Goal: Task Accomplishment & Management: Manage account settings

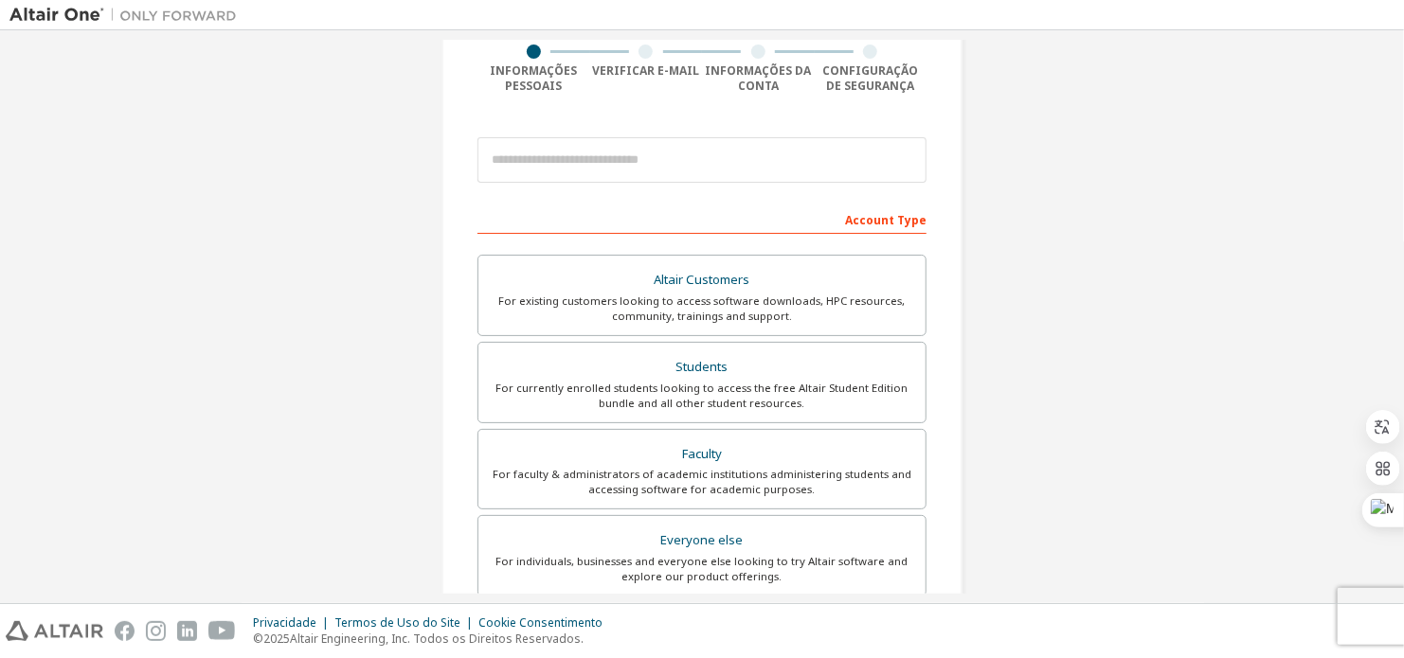
scroll to position [95, 0]
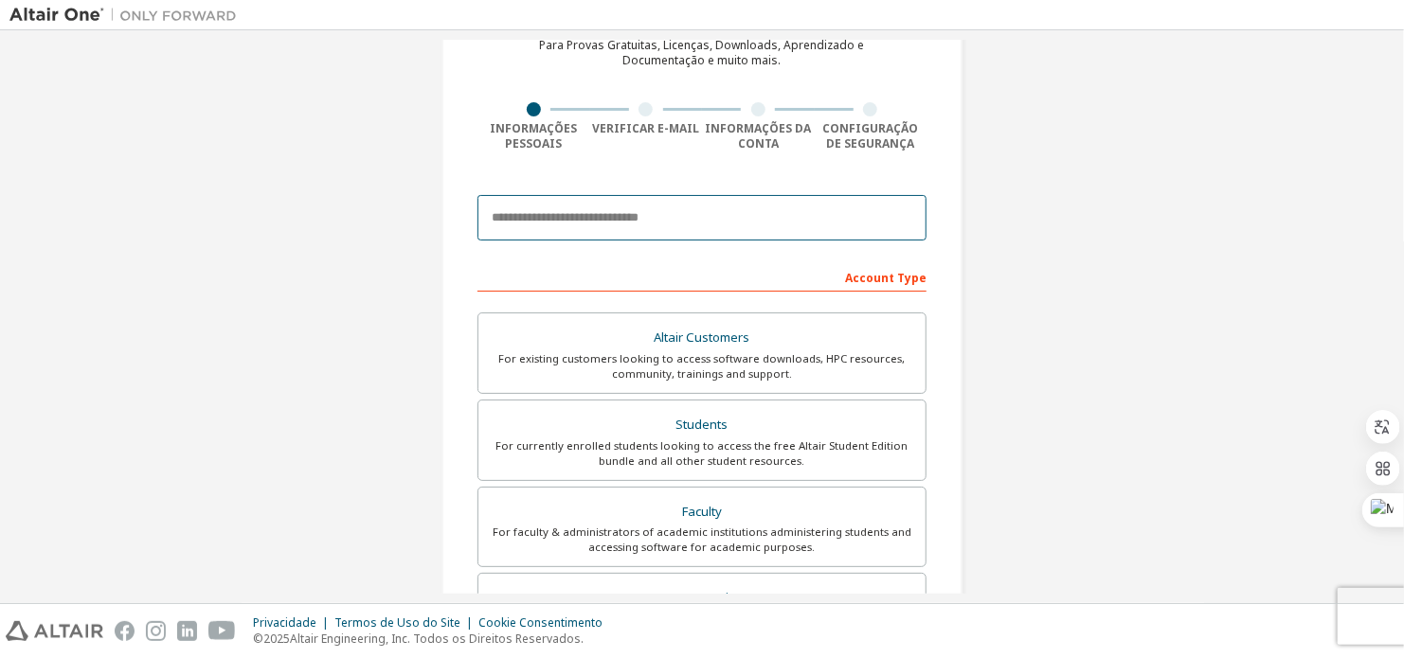
click at [709, 217] on input "email" at bounding box center [701, 217] width 449 height 45
click at [714, 210] on input "email" at bounding box center [701, 217] width 449 height 45
type input "**********"
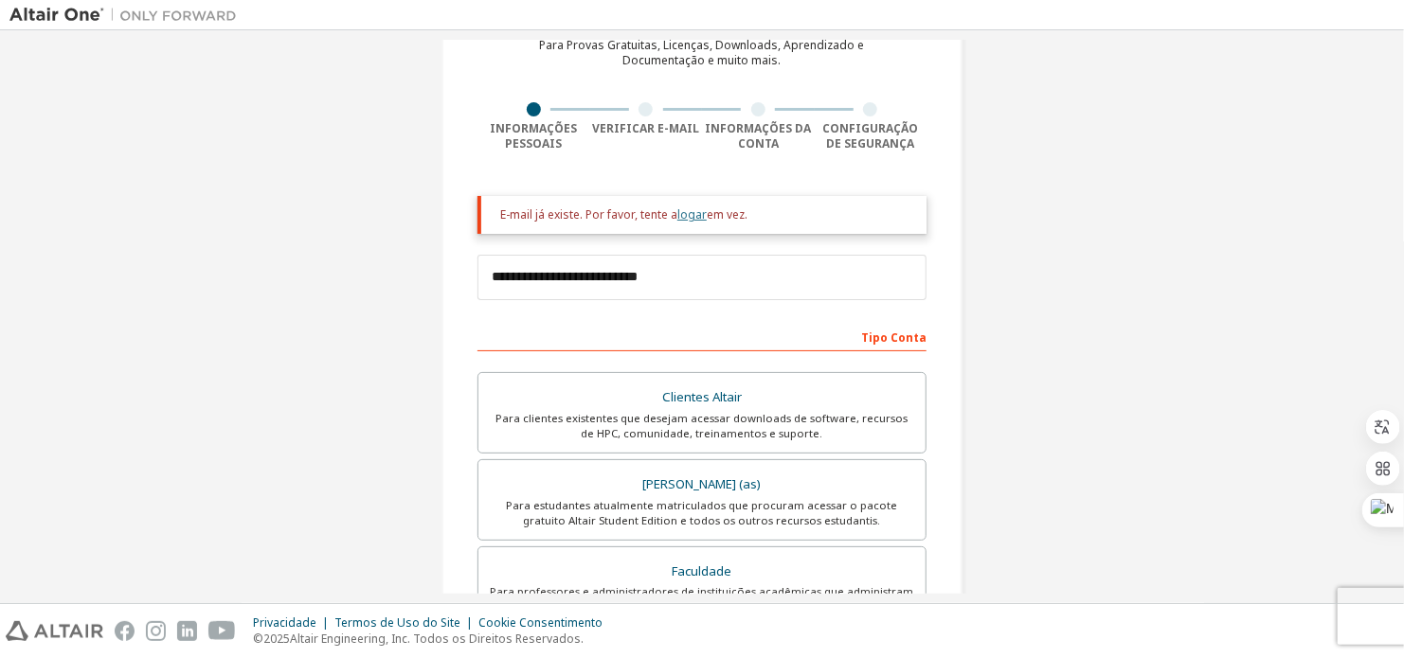
click at [690, 216] on link "logar" at bounding box center [691, 214] width 29 height 16
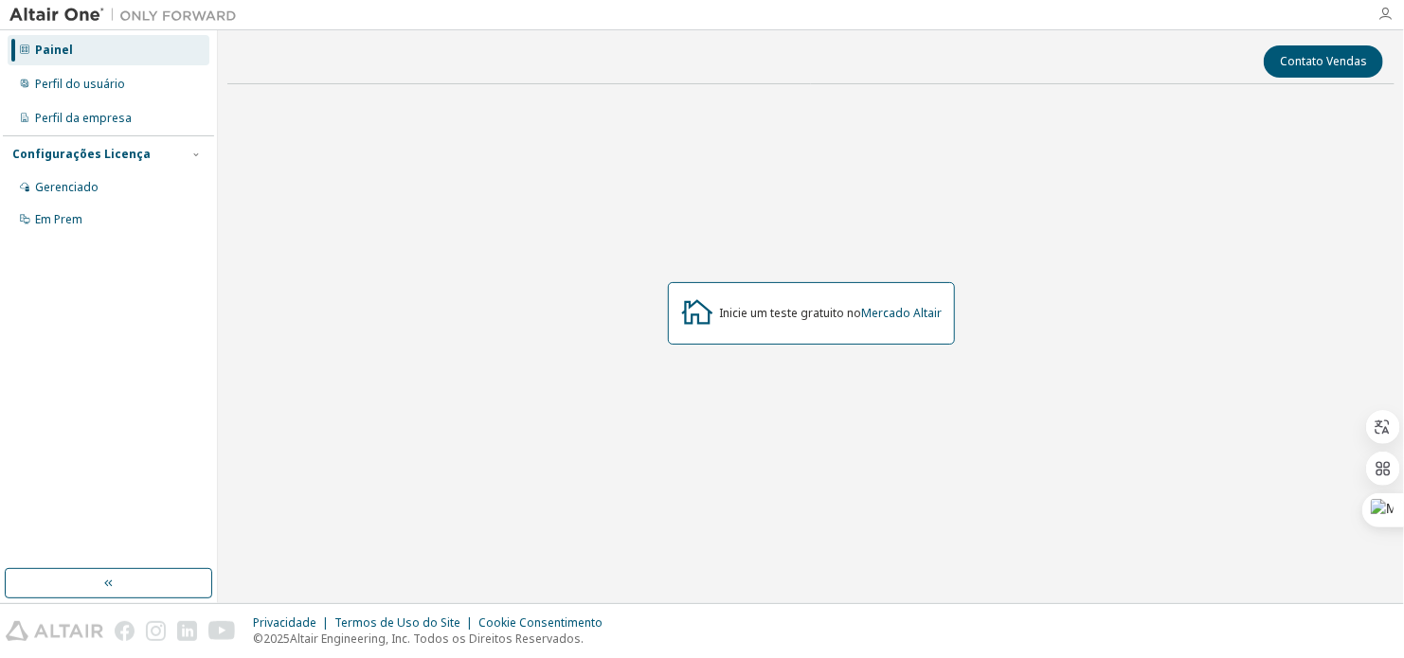
click at [1387, 20] on icon "button" at bounding box center [1384, 14] width 15 height 15
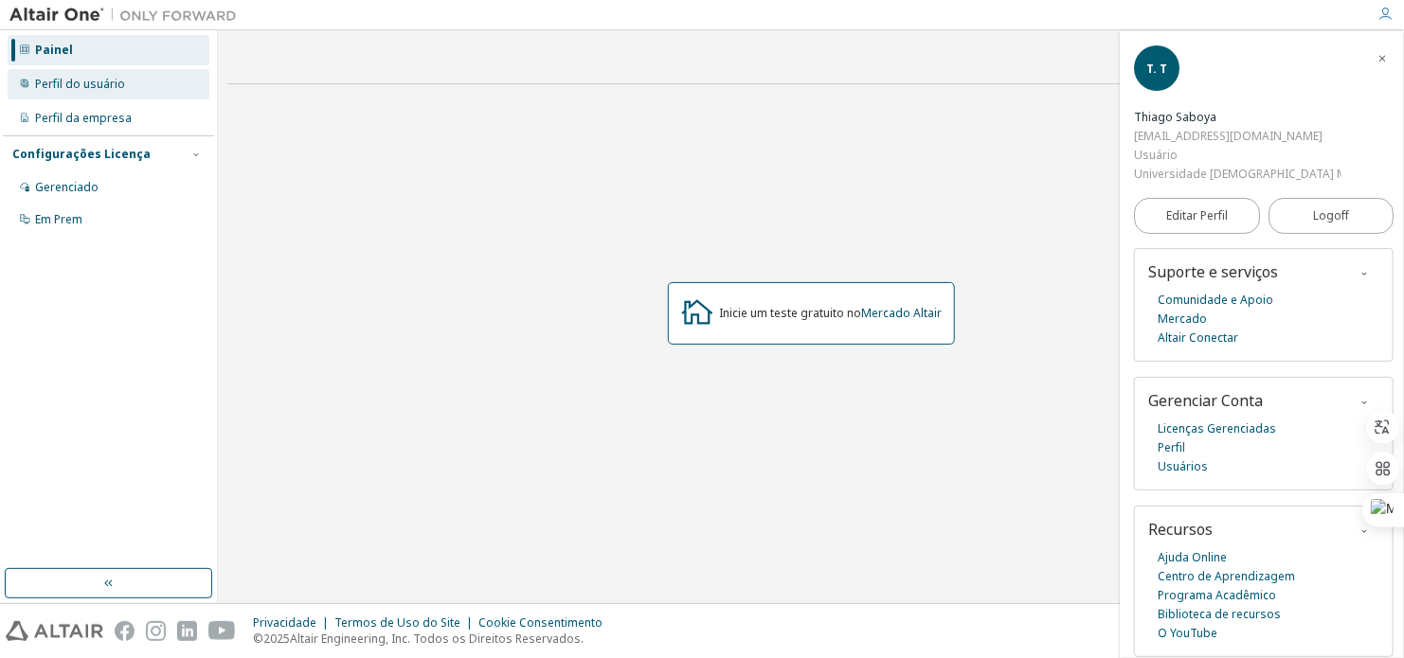
click at [103, 81] on div "Perfil do usuário" at bounding box center [80, 84] width 90 height 15
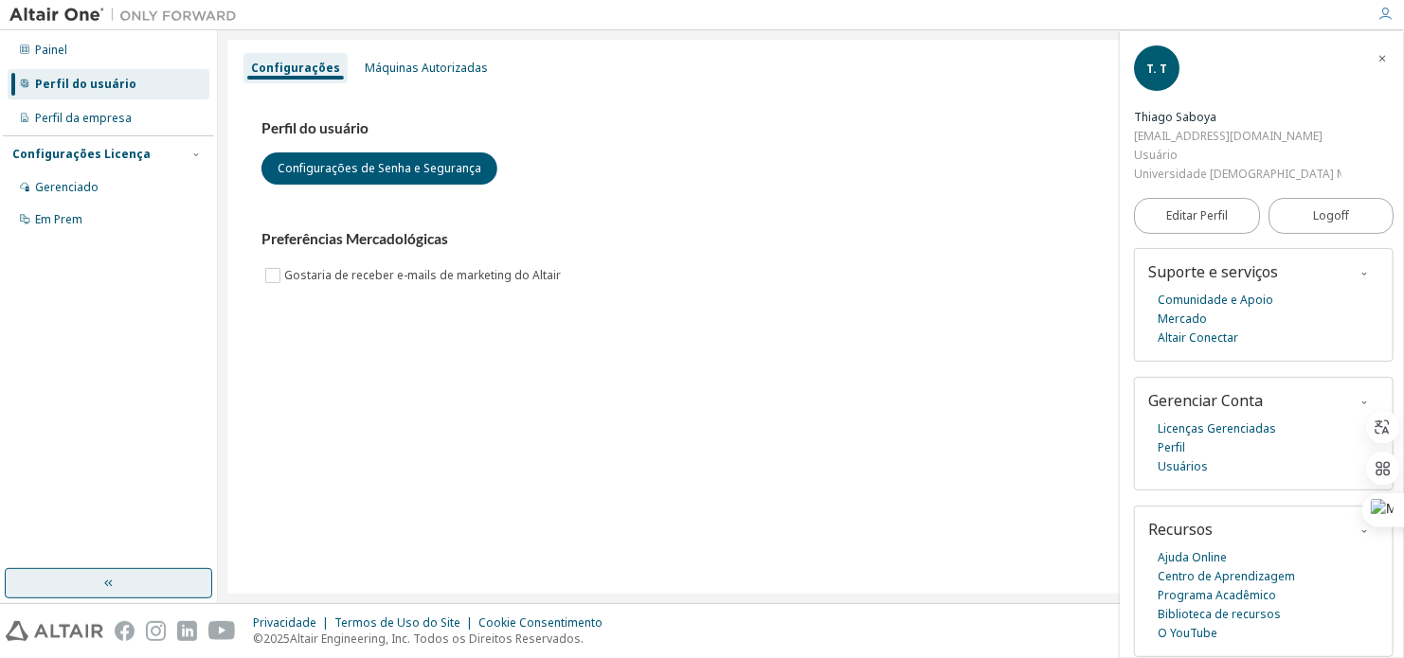
click at [113, 587] on icon "button" at bounding box center [108, 583] width 15 height 15
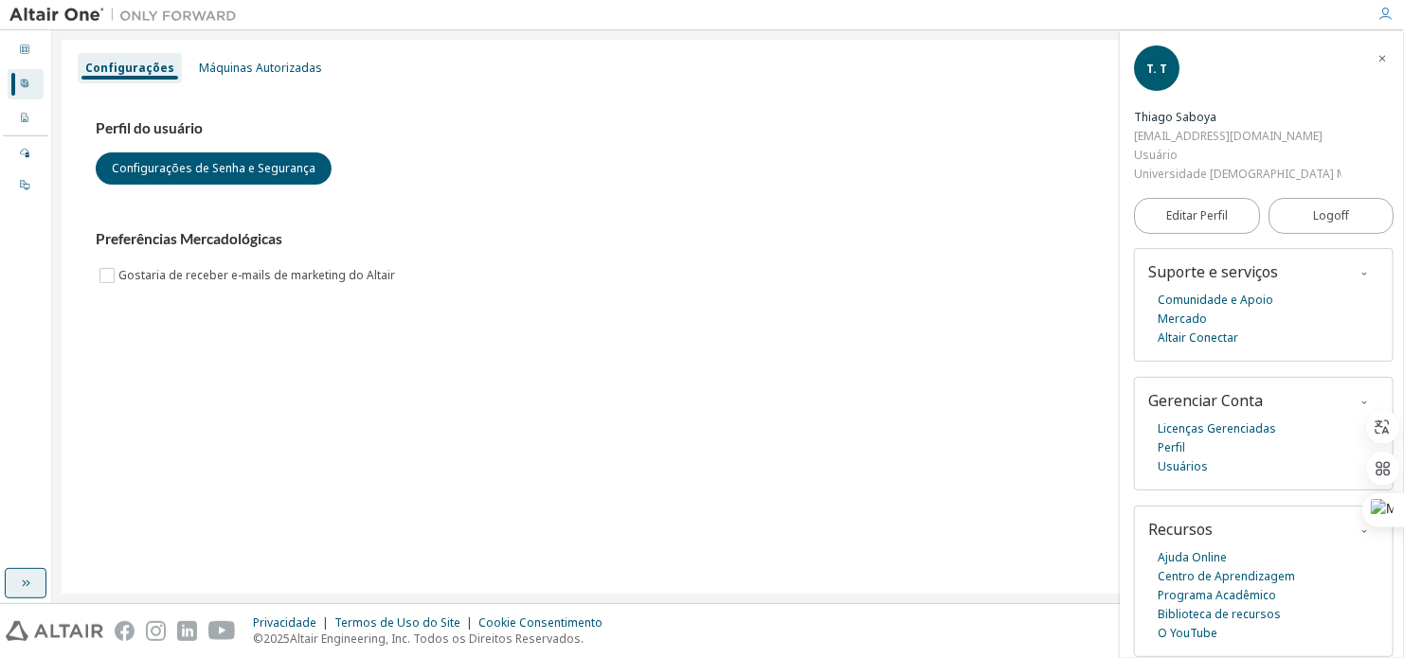
click at [35, 588] on button "button" at bounding box center [26, 583] width 42 height 30
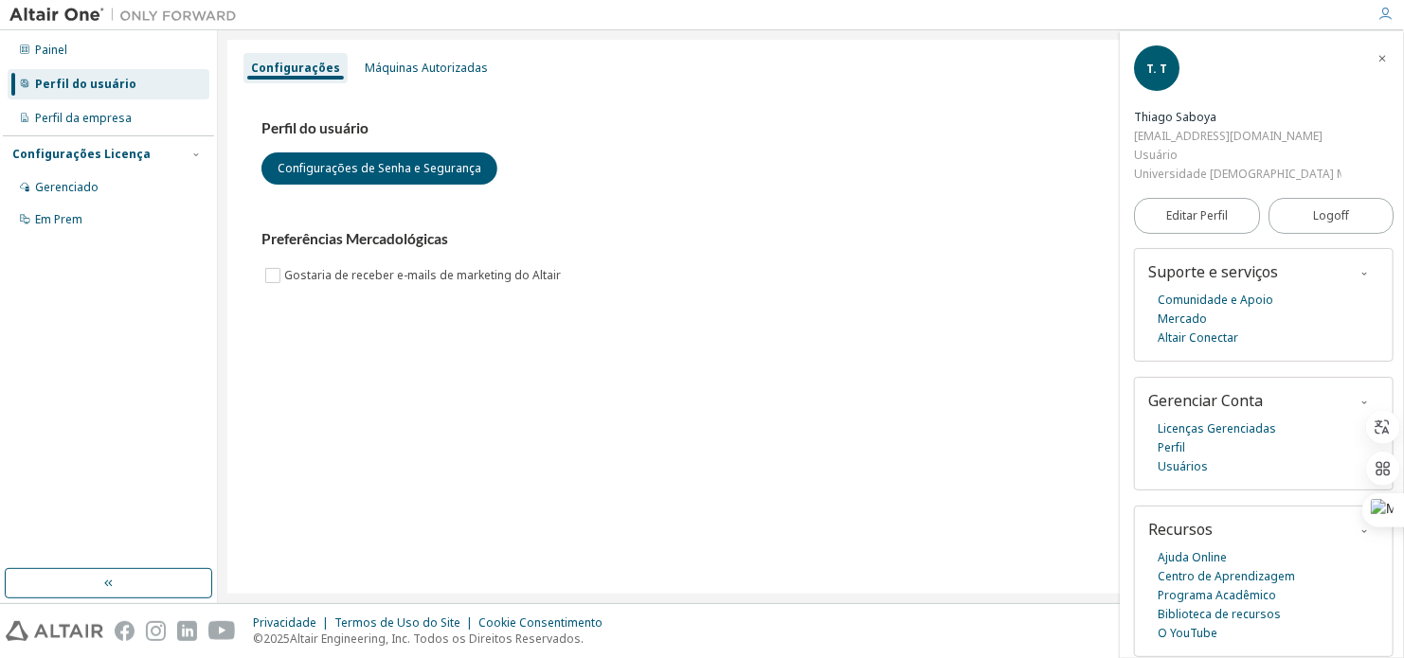
click at [94, 82] on div "Perfil do usuário" at bounding box center [85, 84] width 101 height 15
click at [95, 45] on div "Painel" at bounding box center [109, 50] width 202 height 30
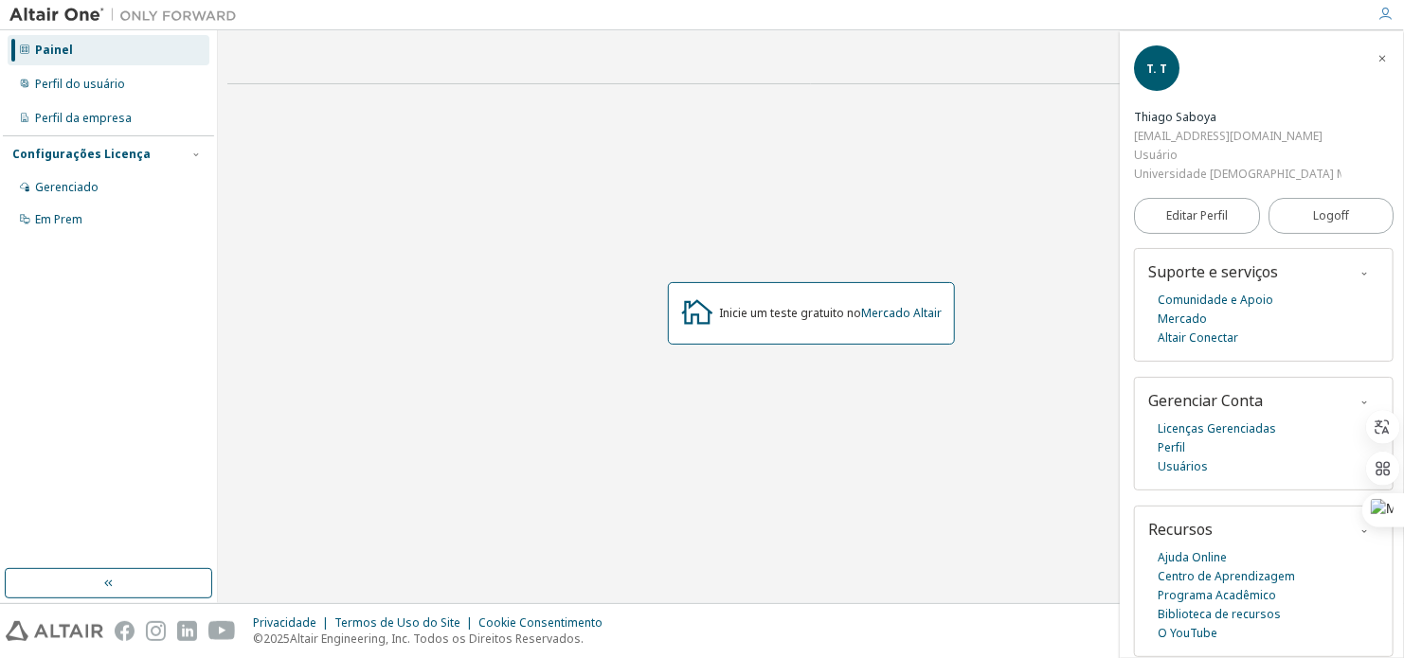
click at [838, 321] on div "Inicie um teste gratuito no Mercado Altair" at bounding box center [811, 313] width 287 height 63
click at [689, 300] on icon at bounding box center [696, 311] width 31 height 25
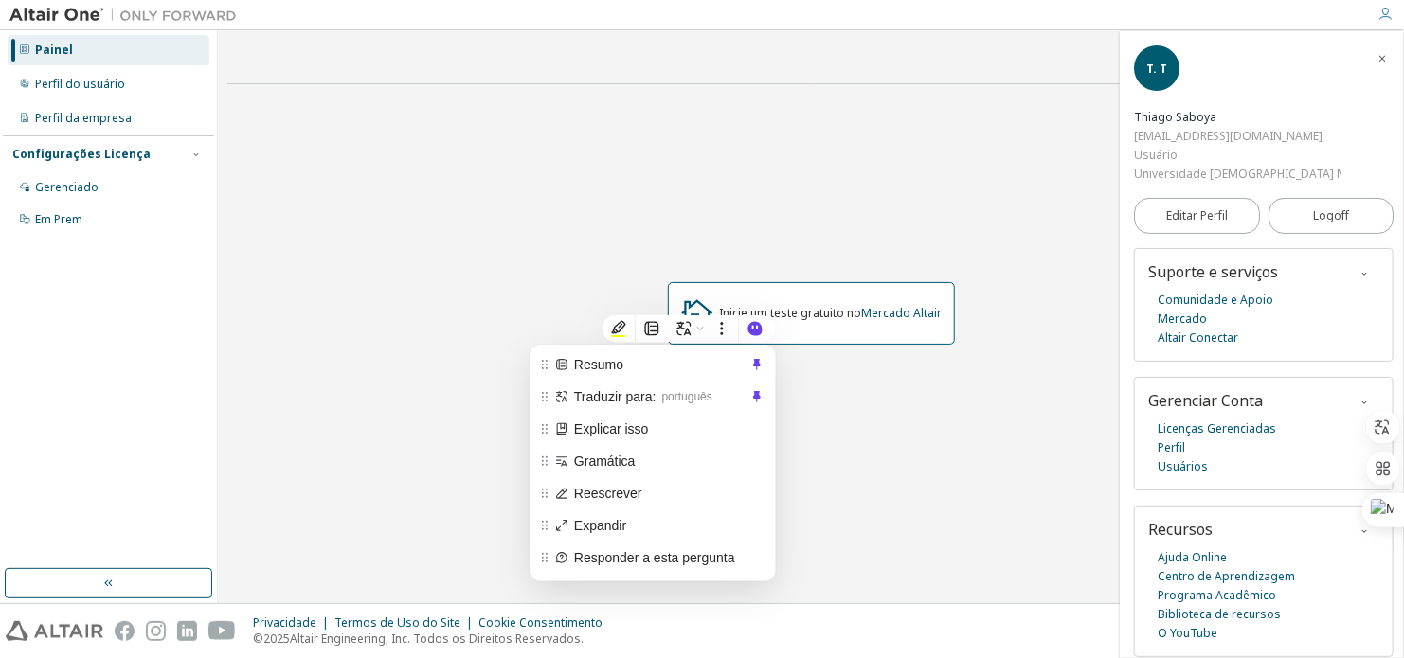
click at [873, 336] on div "Inicie um teste gratuito no Mercado Altair" at bounding box center [811, 313] width 287 height 63
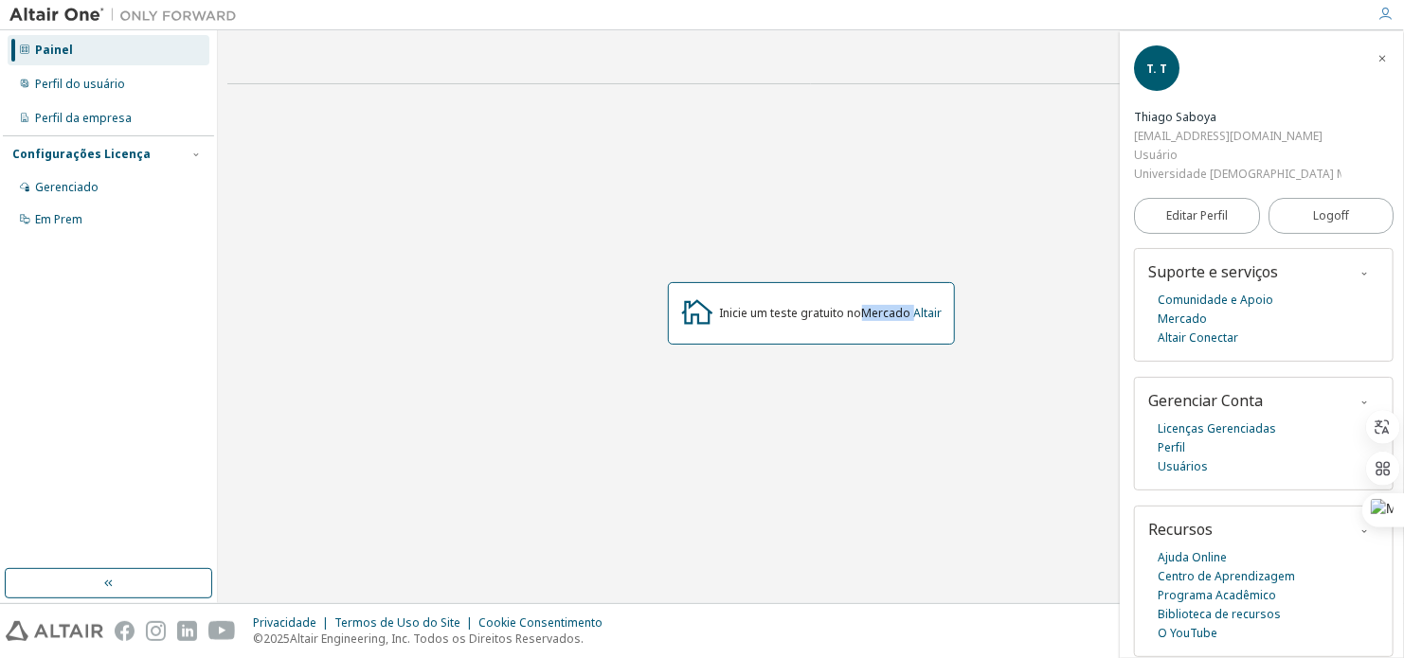
click at [873, 336] on div "Inicie um teste gratuito no Mercado Altair" at bounding box center [811, 313] width 287 height 63
click at [696, 385] on div "Inicie um teste gratuito no Mercado Altair" at bounding box center [810, 313] width 1167 height 428
click at [1383, 60] on icon "button" at bounding box center [1381, 58] width 11 height 11
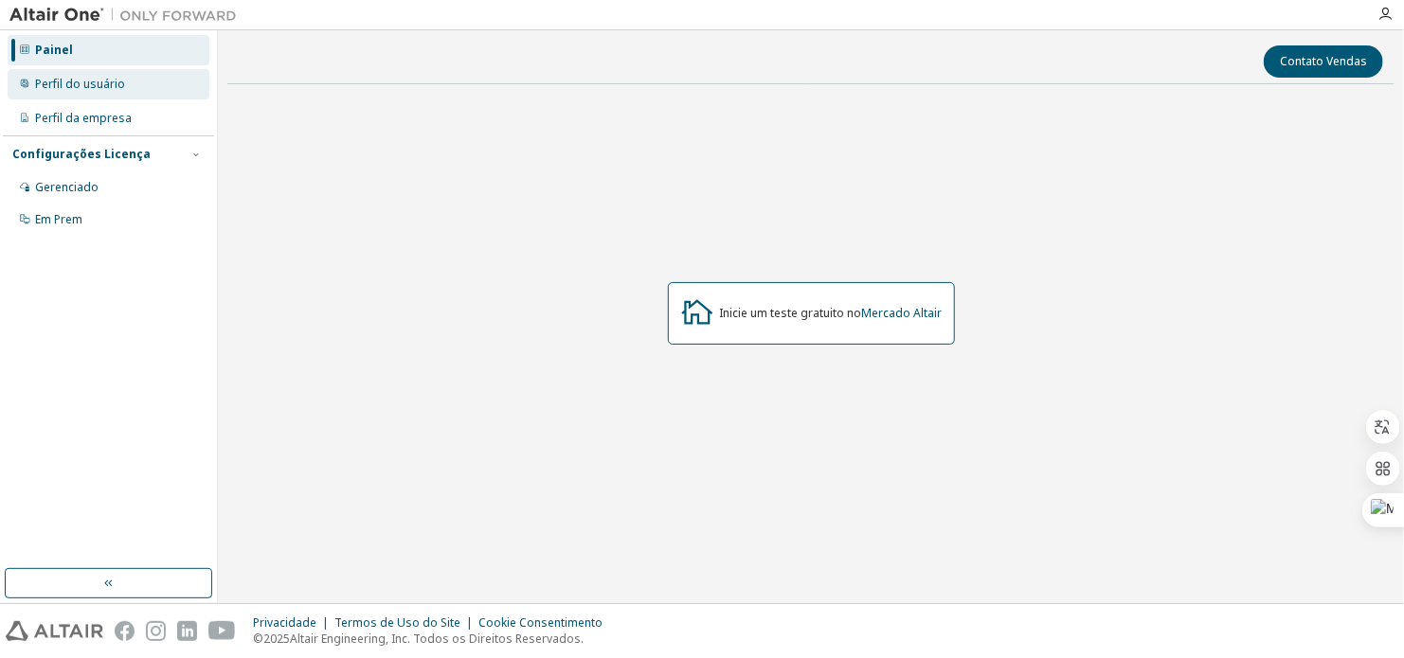
click at [87, 83] on div "Perfil do usuário" at bounding box center [80, 84] width 90 height 15
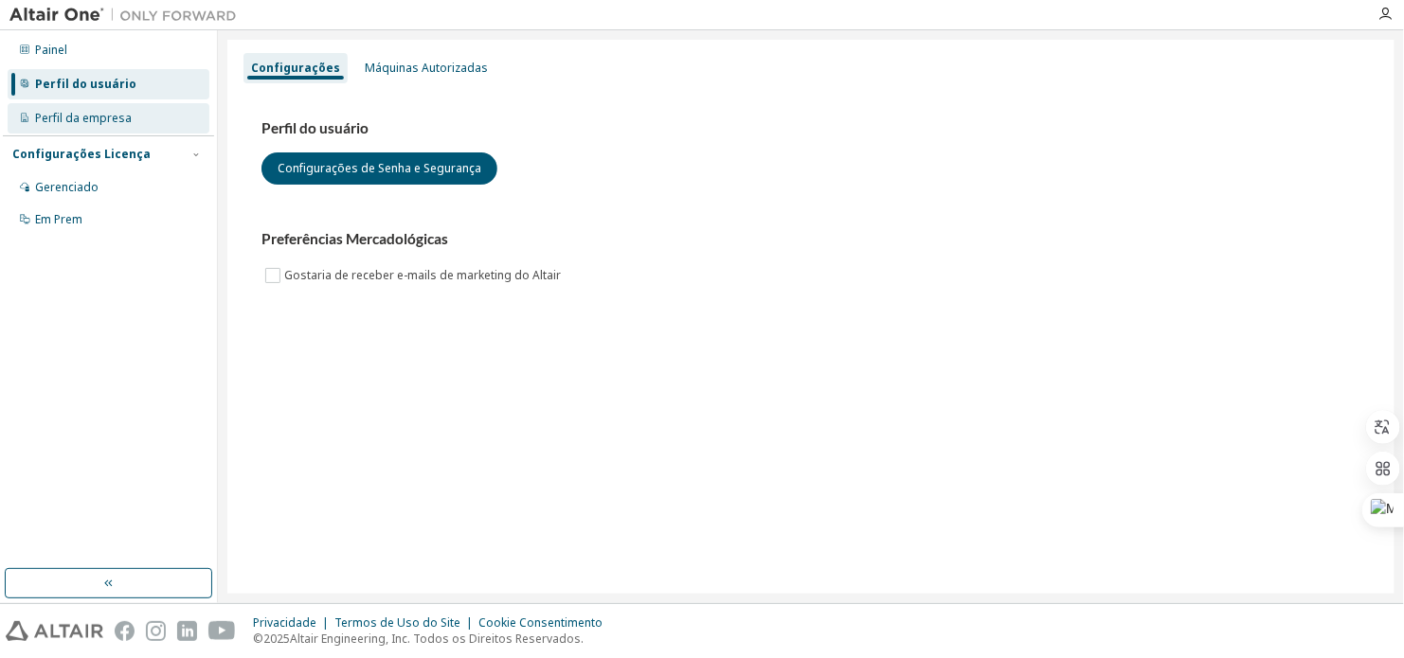
click at [82, 119] on div "Perfil da empresa" at bounding box center [83, 118] width 97 height 15
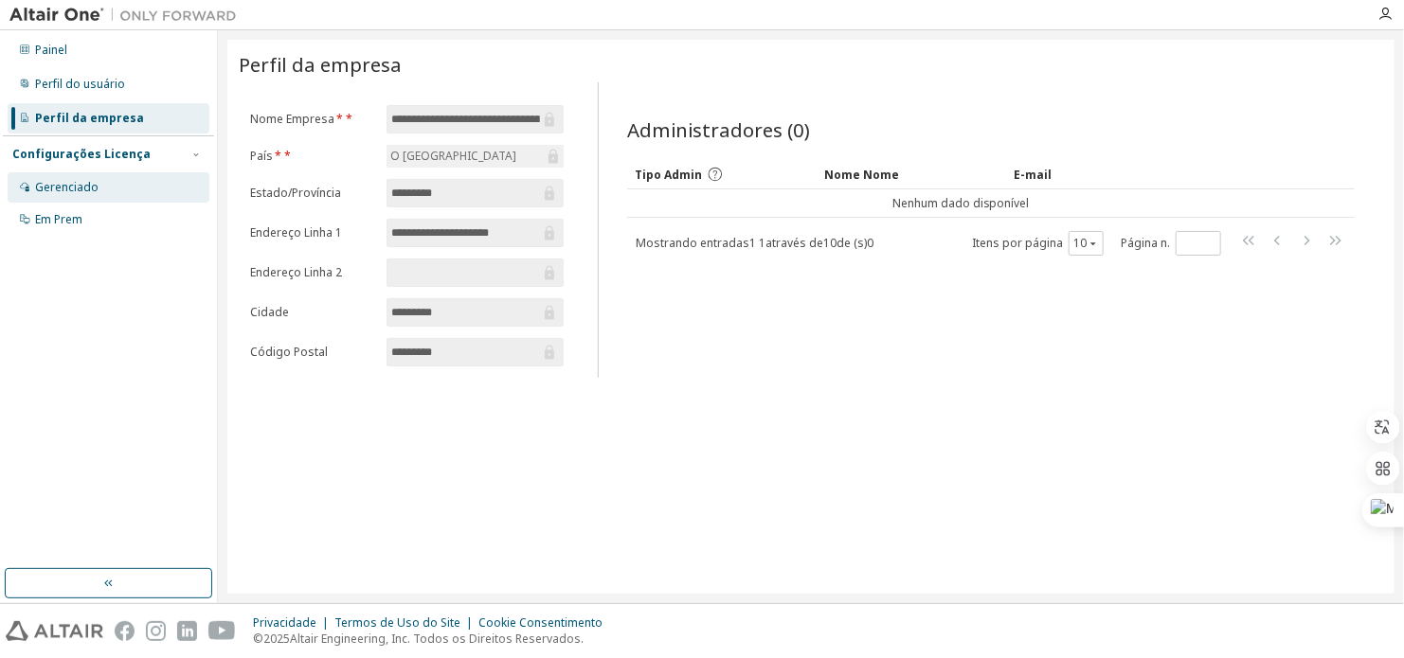
click at [104, 178] on div "Gerenciado" at bounding box center [109, 187] width 202 height 30
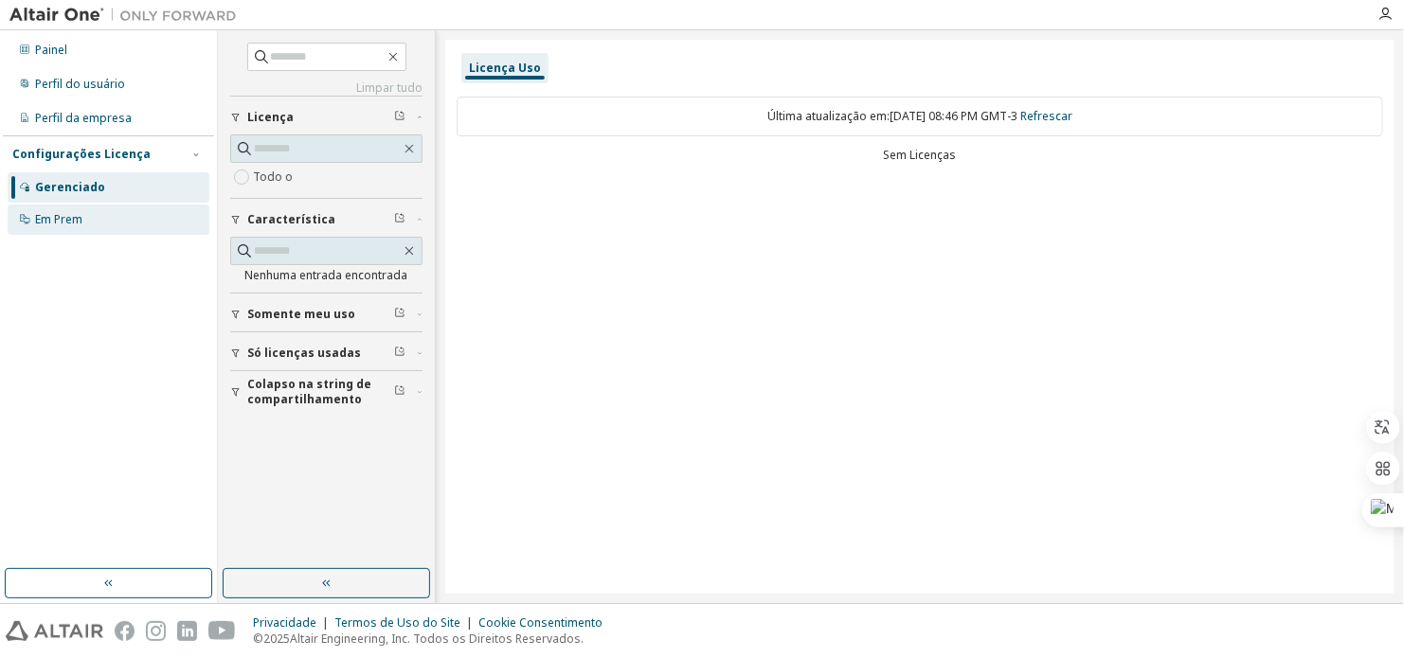
click at [93, 215] on div "Em Prem" at bounding box center [109, 220] width 202 height 30
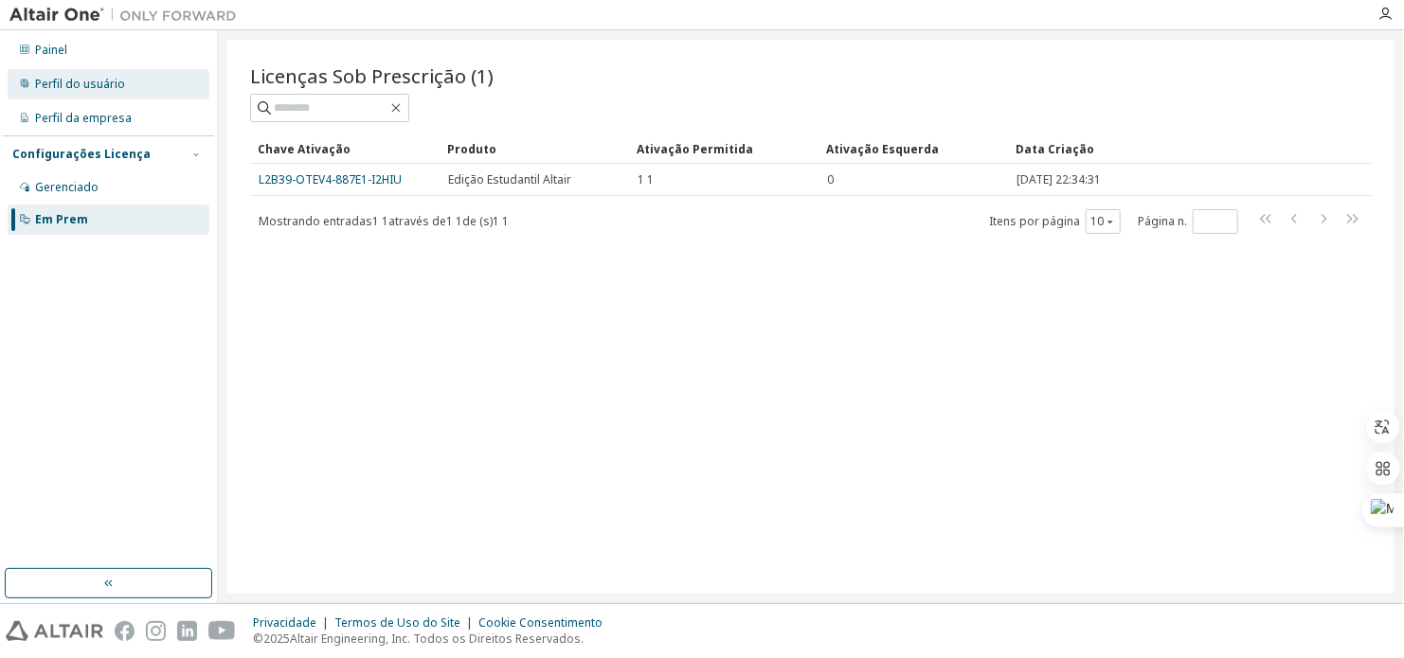
click at [128, 80] on div "Perfil do usuário" at bounding box center [109, 84] width 202 height 30
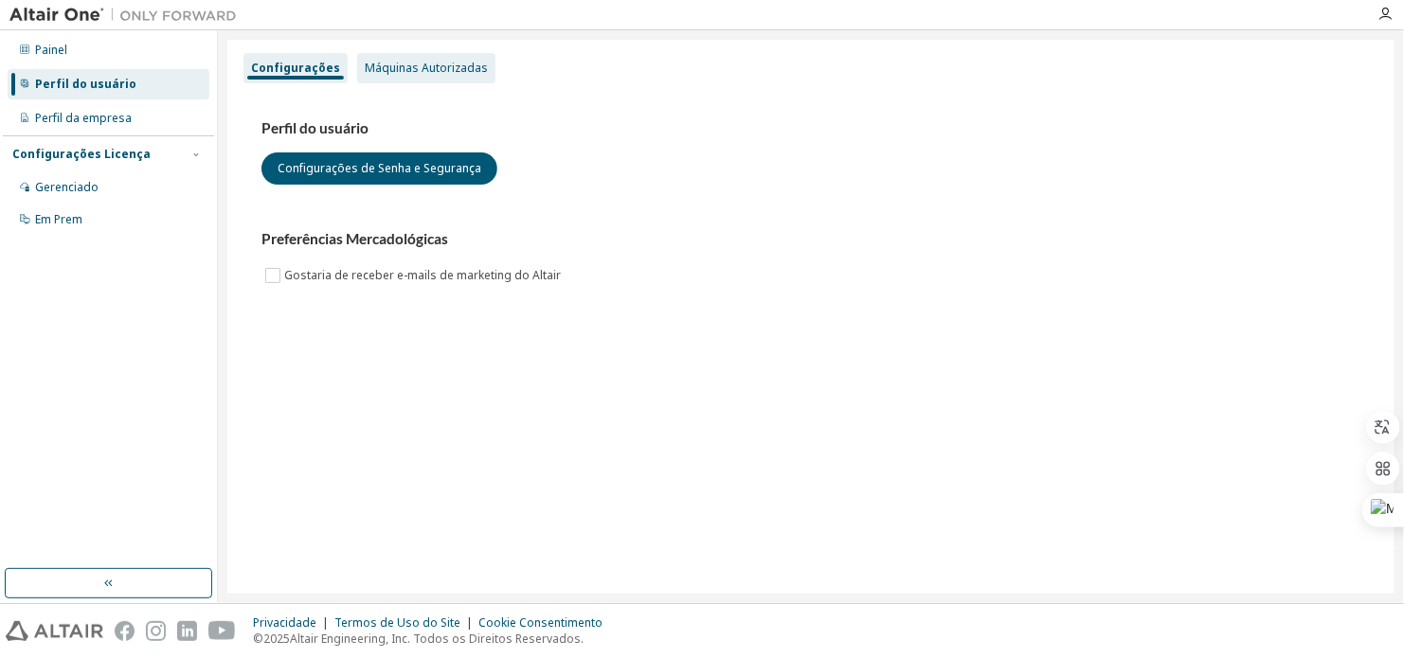
click at [412, 76] on div "Máquinas Autorizadas" at bounding box center [426, 68] width 138 height 30
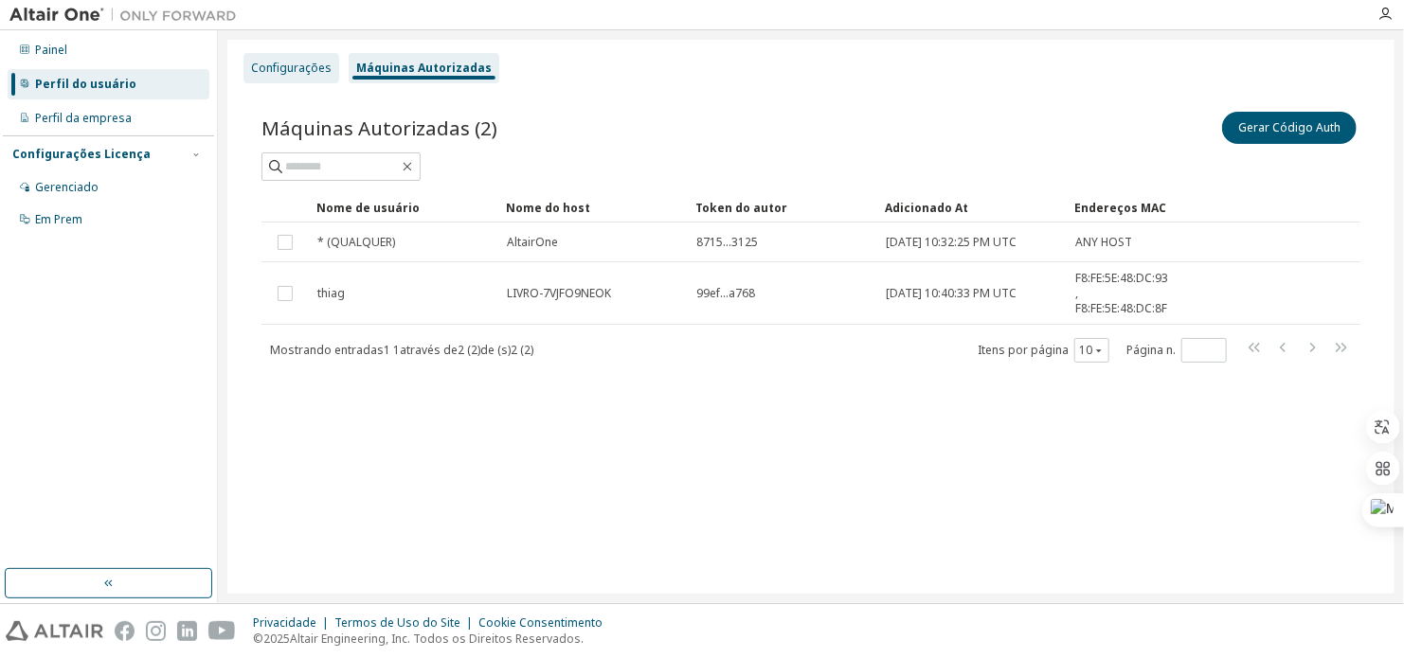
click at [284, 62] on div "Configurações" at bounding box center [291, 68] width 81 height 15
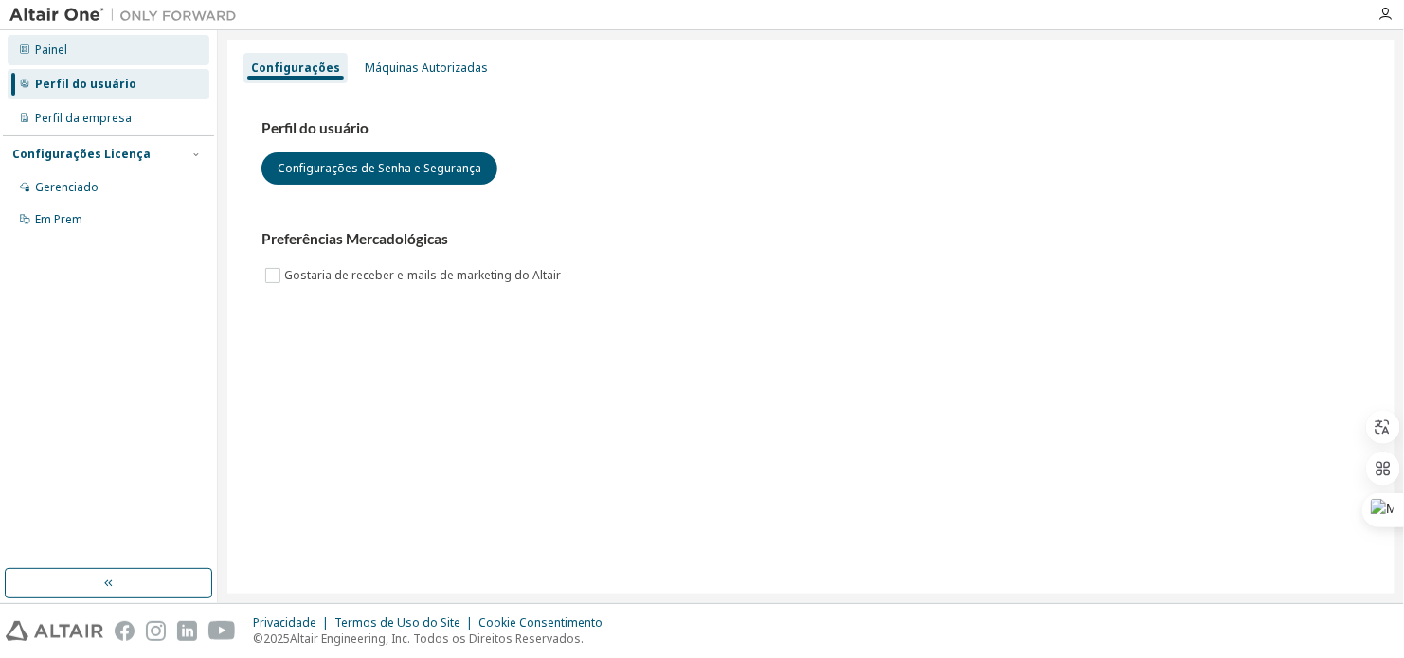
click at [70, 46] on div "Painel" at bounding box center [109, 50] width 202 height 30
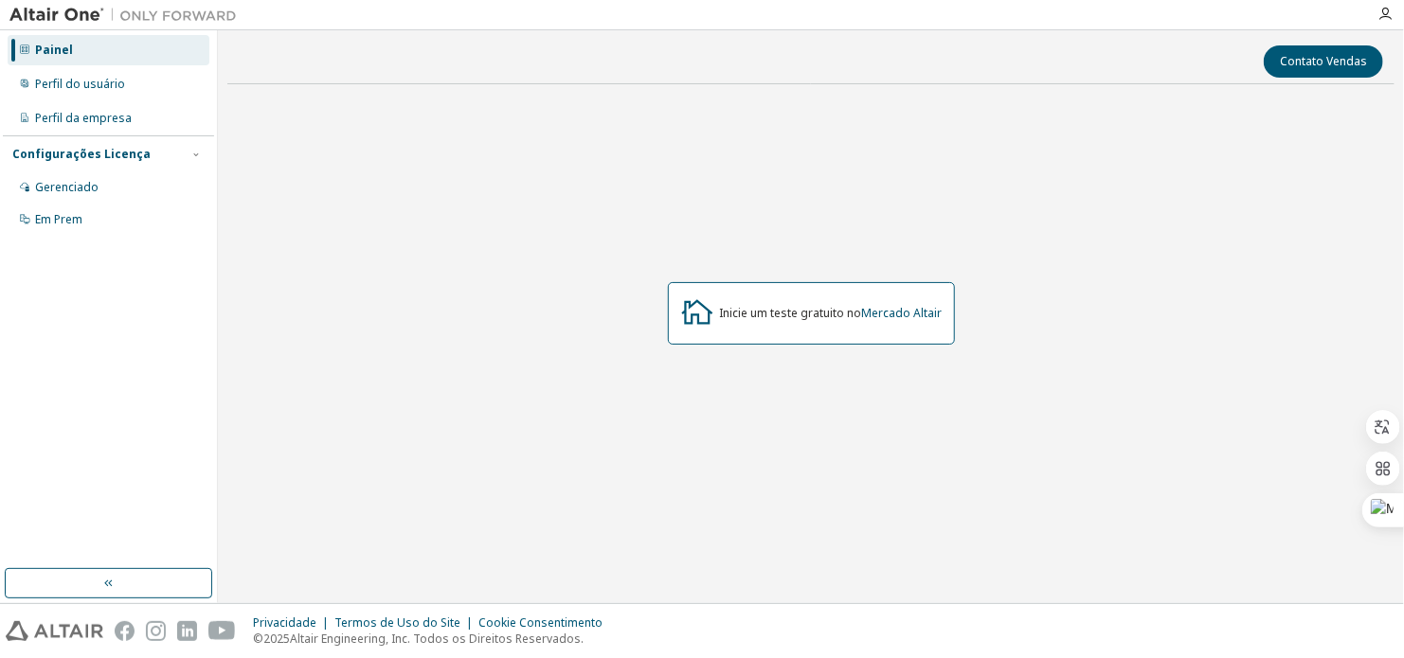
click at [692, 268] on div "Inicie um teste gratuito no Mercado Altair" at bounding box center [810, 313] width 1167 height 428
click at [750, 298] on div "Inicie um teste gratuito no Mercado Altair" at bounding box center [811, 313] width 287 height 63
